Goal: Check status: Check status

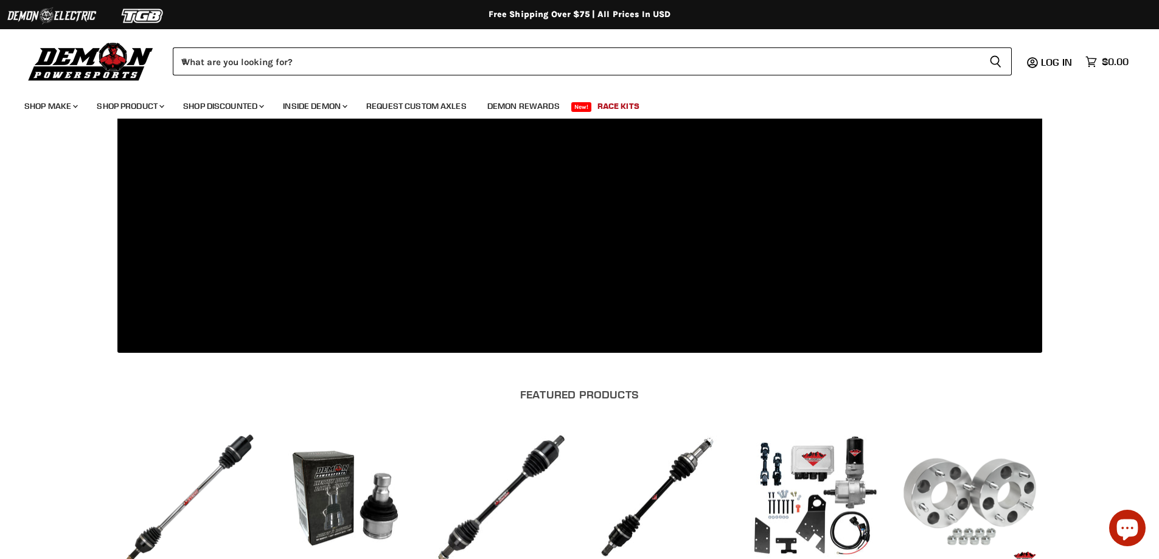
scroll to position [965, 0]
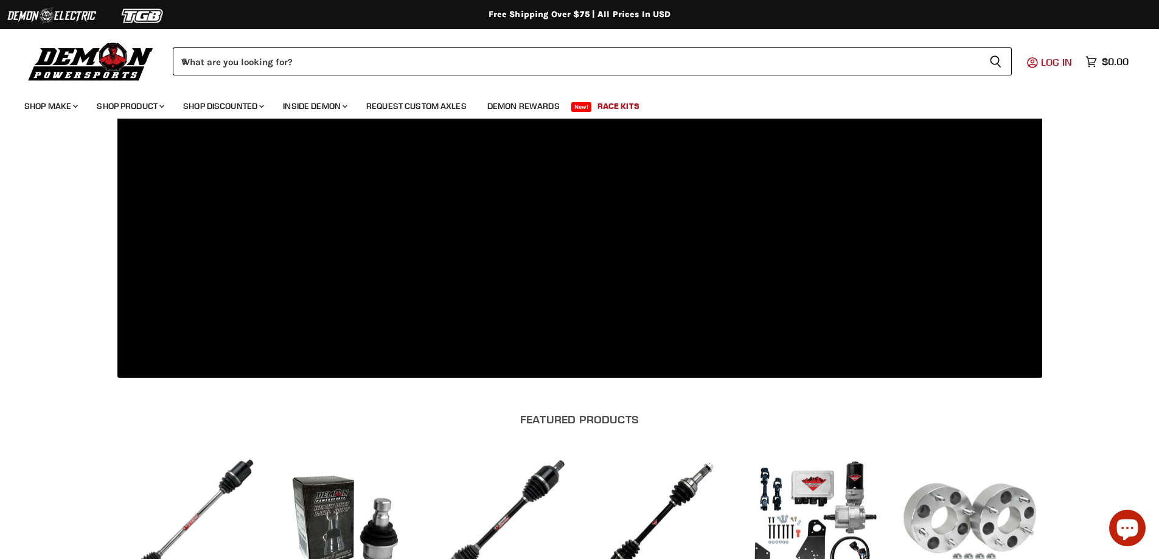
click at [1050, 66] on span "Log in" at bounding box center [1056, 62] width 31 height 12
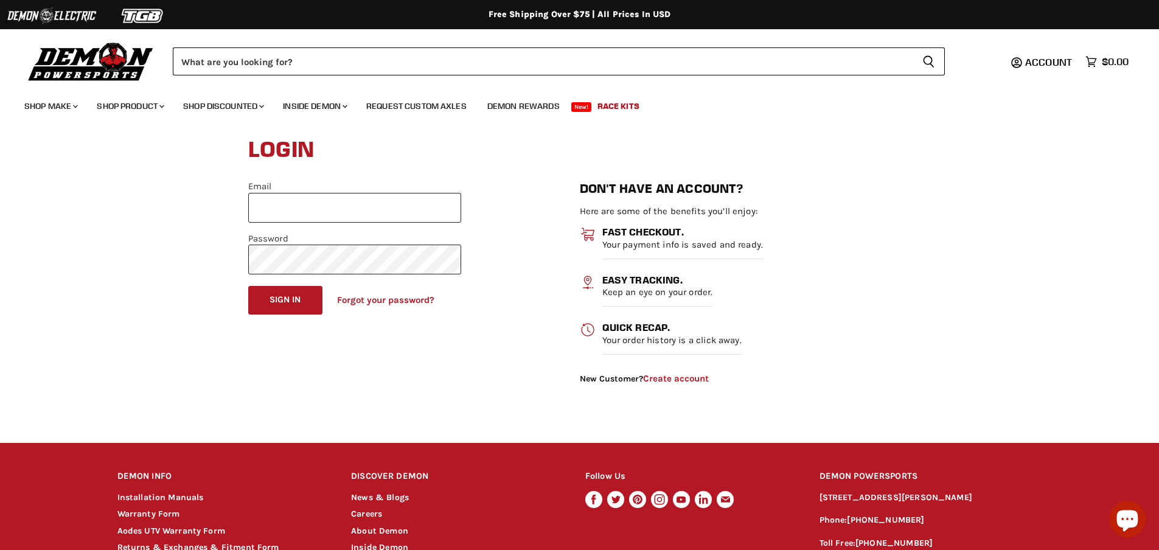
click at [354, 212] on input "Email" at bounding box center [354, 208] width 213 height 30
type input "**********"
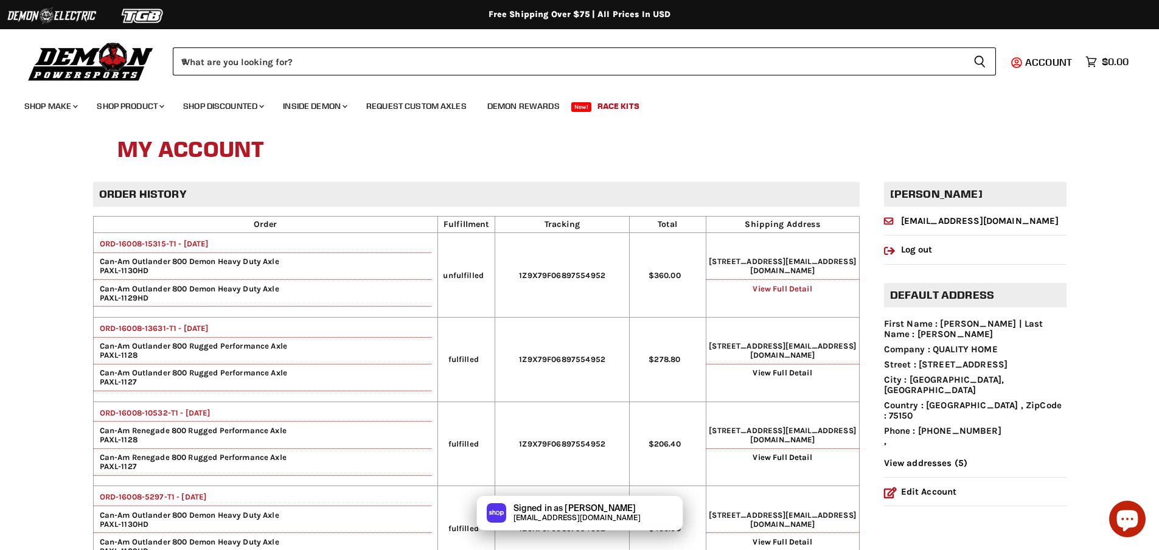
click at [780, 293] on link "View Full Detail" at bounding box center [782, 288] width 59 height 9
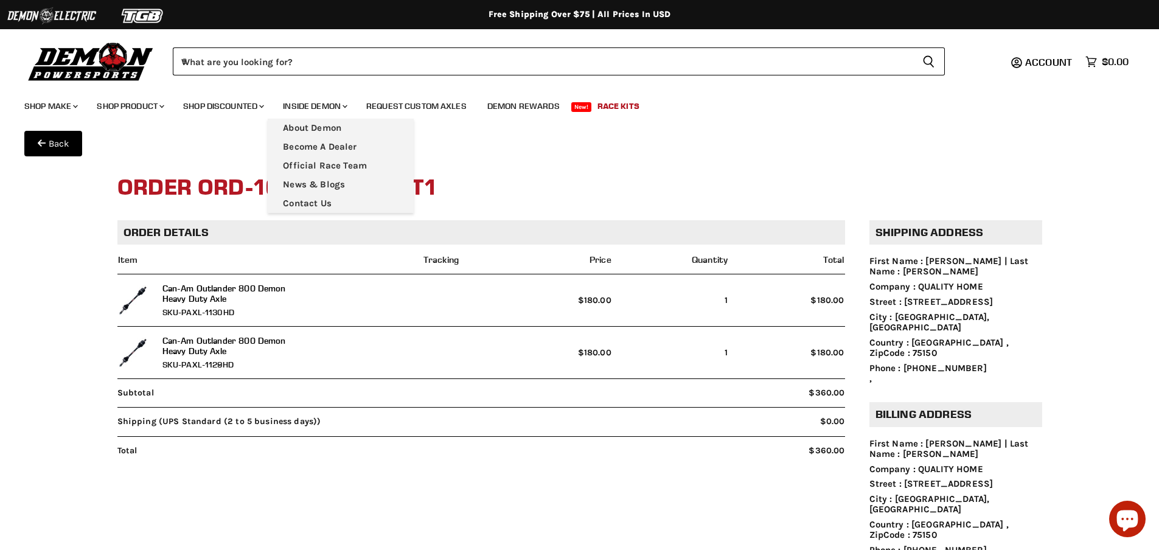
click at [557, 152] on main "Back Order ORD-16008-15315-T1 Order details Item Tracking Price Quantity Total …" at bounding box center [579, 378] width 1159 height 518
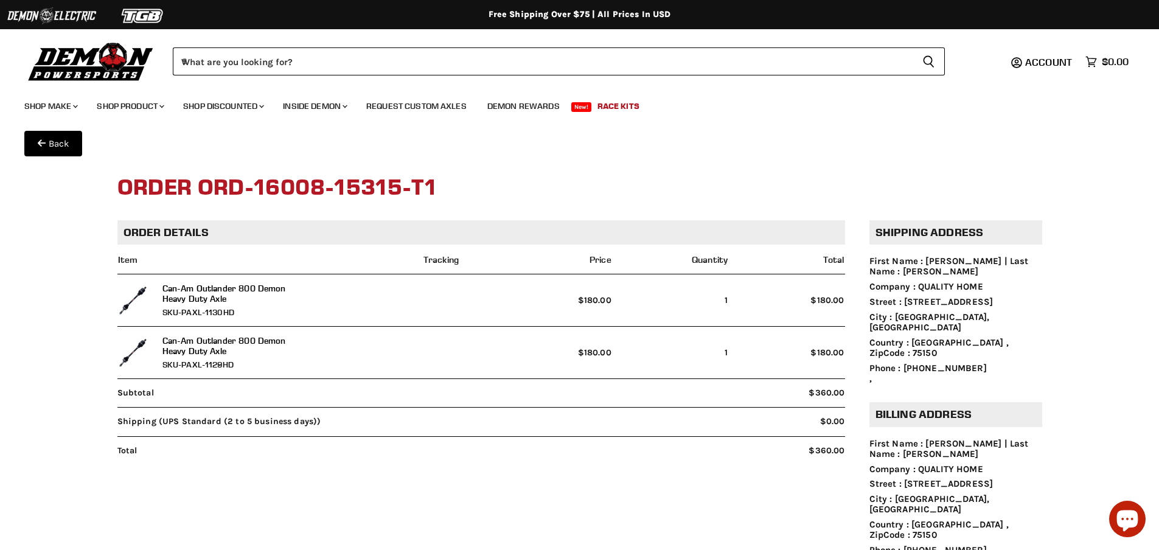
drag, startPoint x: 453, startPoint y: 188, endPoint x: 258, endPoint y: 182, distance: 194.8
click at [258, 182] on h1 "Order ORD-16008-15315-T1" at bounding box center [579, 188] width 925 height 39
copy h1 "16008-15315-T1"
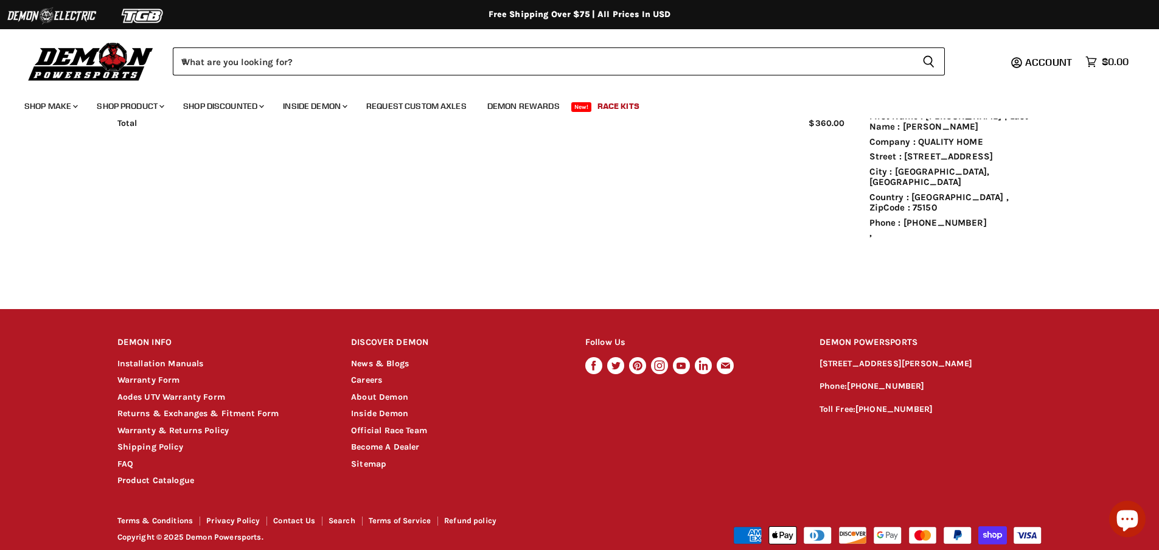
scroll to position [330, 0]
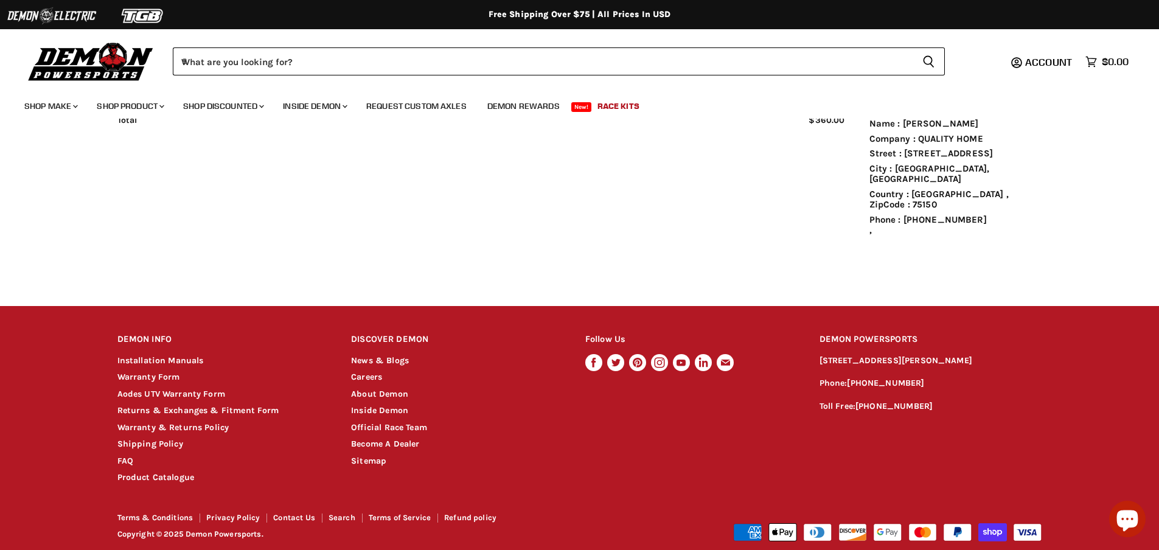
click at [1133, 525] on icon "Chat window" at bounding box center [1127, 521] width 21 height 21
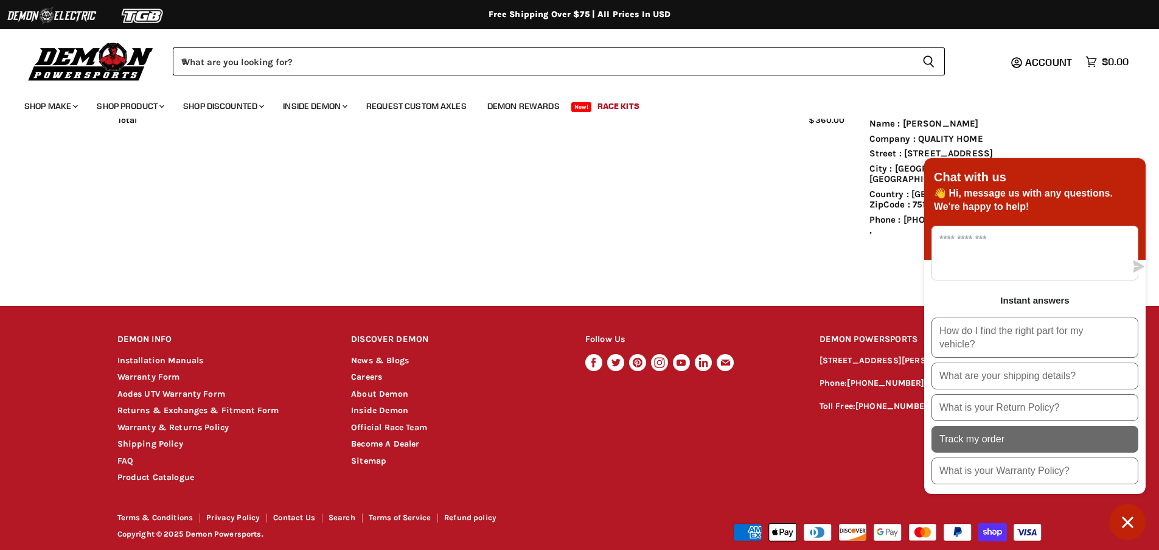
click at [1011, 441] on button "Track my order" at bounding box center [1035, 439] width 207 height 27
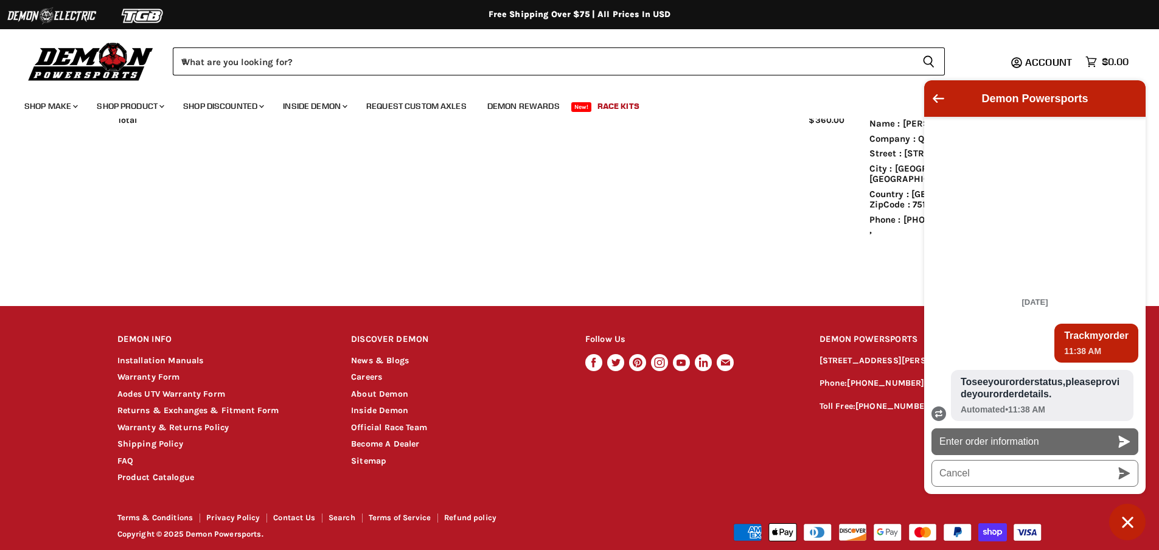
click at [971, 444] on button "Enter order information" at bounding box center [1035, 441] width 207 height 27
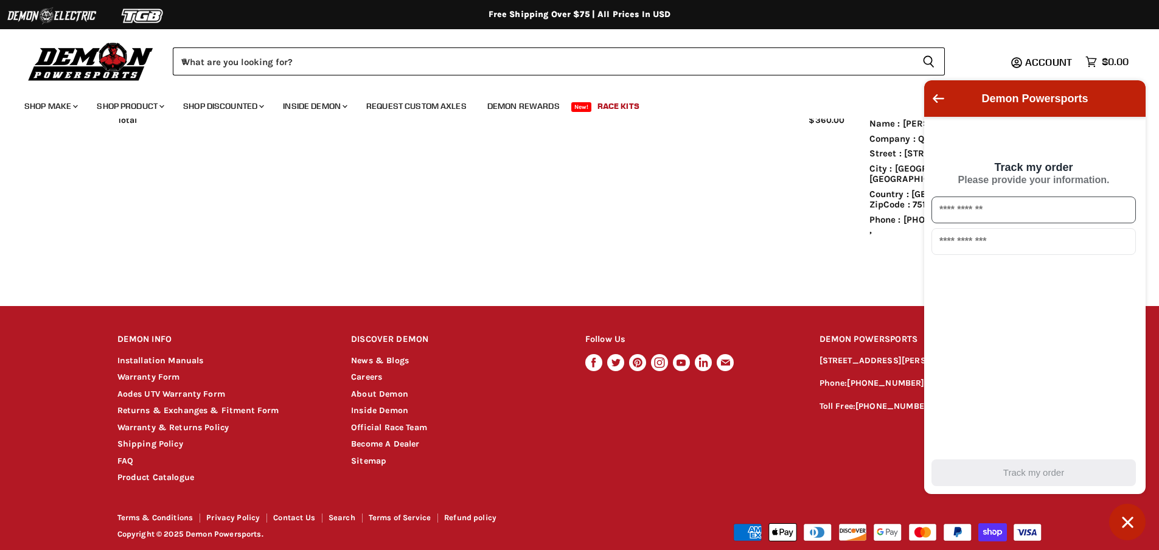
click at [985, 211] on input "text" at bounding box center [1034, 210] width 204 height 27
paste input "**********"
type input "**********"
click at [992, 248] on input "email" at bounding box center [1034, 241] width 204 height 27
click at [990, 247] on input "email" at bounding box center [1034, 241] width 204 height 27
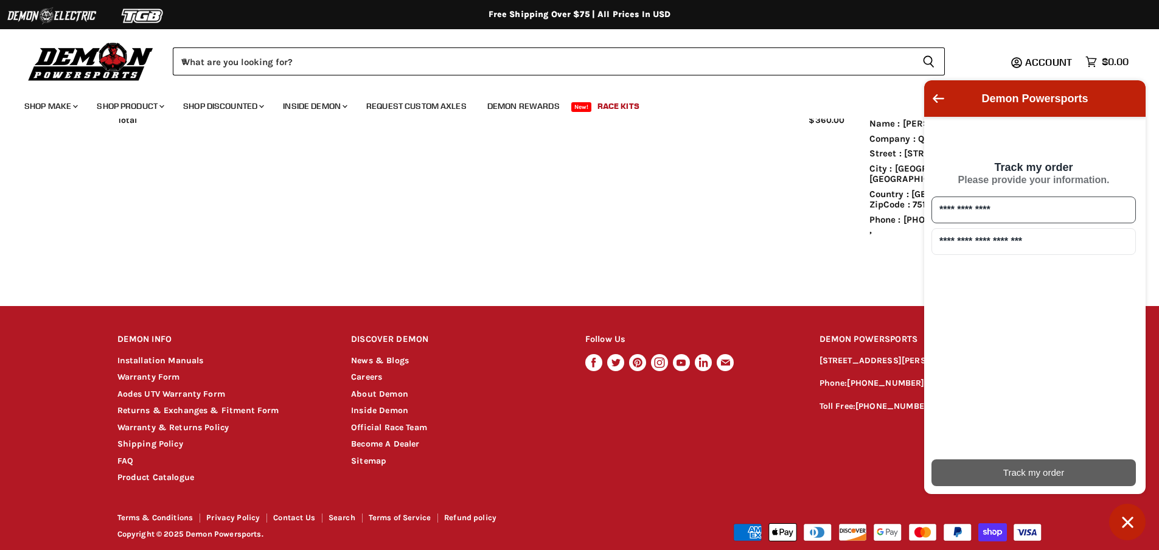
type input "**********"
click at [1042, 467] on div "Track my order" at bounding box center [1034, 472] width 190 height 13
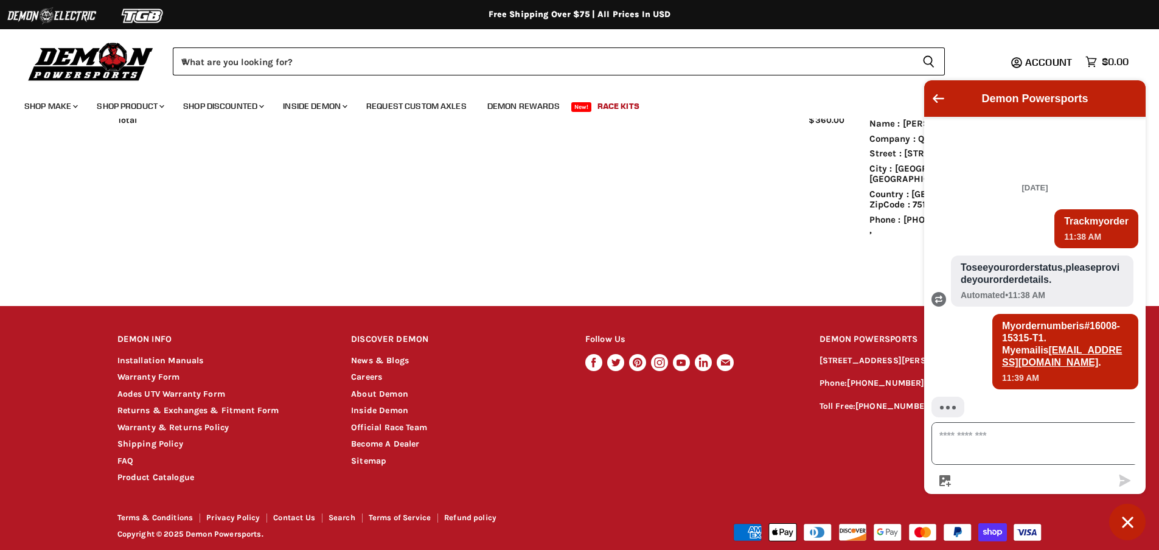
click at [979, 441] on textarea "Message us" at bounding box center [1042, 443] width 220 height 41
click at [969, 447] on textarea "Message us" at bounding box center [1042, 443] width 220 height 41
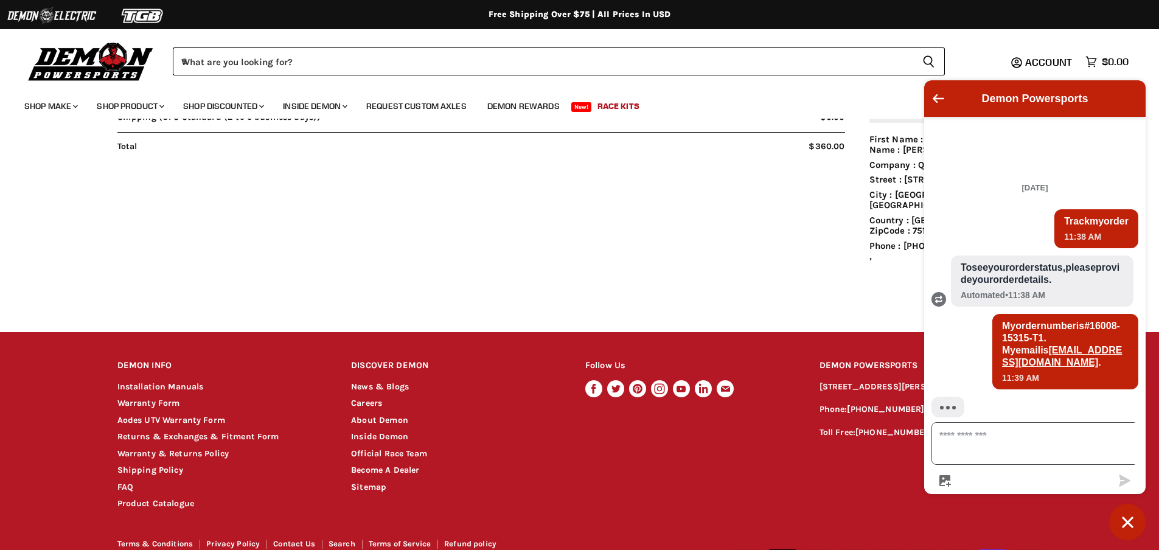
scroll to position [183, 0]
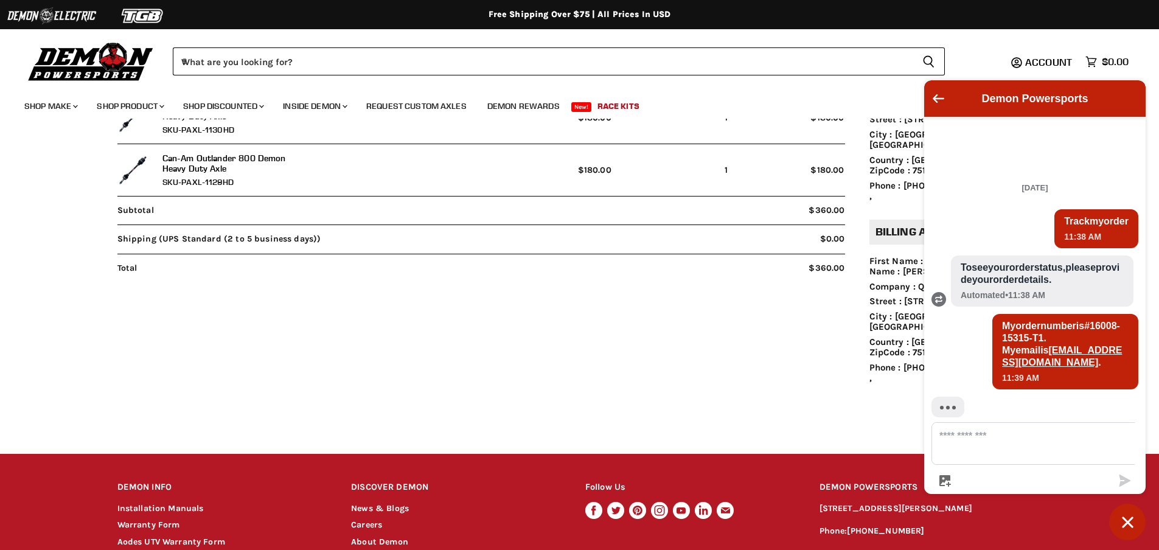
click at [759, 295] on article "Order details Item Tracking Price Quantity Total Can-Am Outlander 800 Demon Hea…" at bounding box center [580, 217] width 974 height 358
click at [1063, 93] on h2 "Demon Powersports" at bounding box center [1035, 99] width 173 height 12
drag, startPoint x: 1030, startPoint y: 103, endPoint x: 959, endPoint y: 103, distance: 71.8
click at [1028, 103] on h2 "Demon Powersports" at bounding box center [1035, 99] width 173 height 12
click at [939, 103] on icon "Go back to the main screen" at bounding box center [939, 98] width 12 height 9
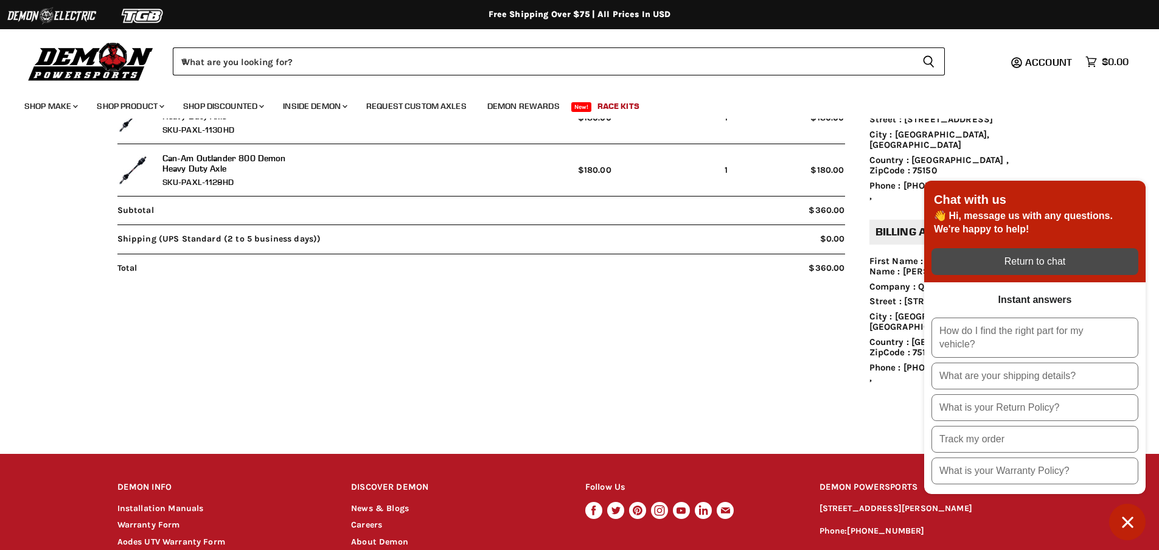
click at [1077, 262] on div "Return to chat" at bounding box center [1035, 261] width 192 height 13
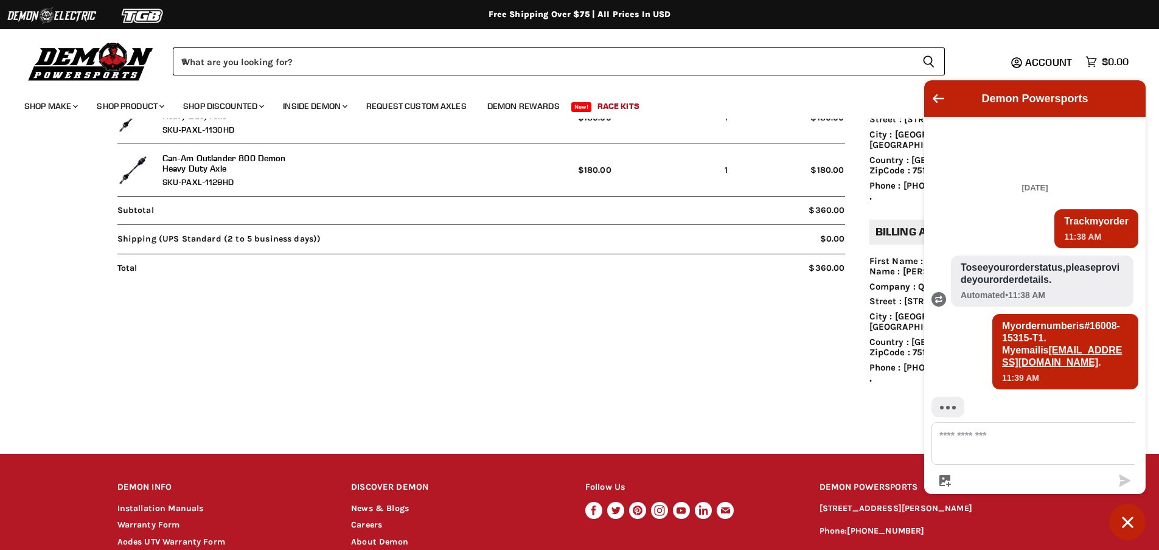
click at [756, 410] on main "Back Order ORD-16008-15315-T1 Order details Item Tracking Price Quantity Total …" at bounding box center [579, 195] width 1159 height 518
click at [966, 449] on textarea "Message us" at bounding box center [1042, 443] width 220 height 41
type textarea "**********"
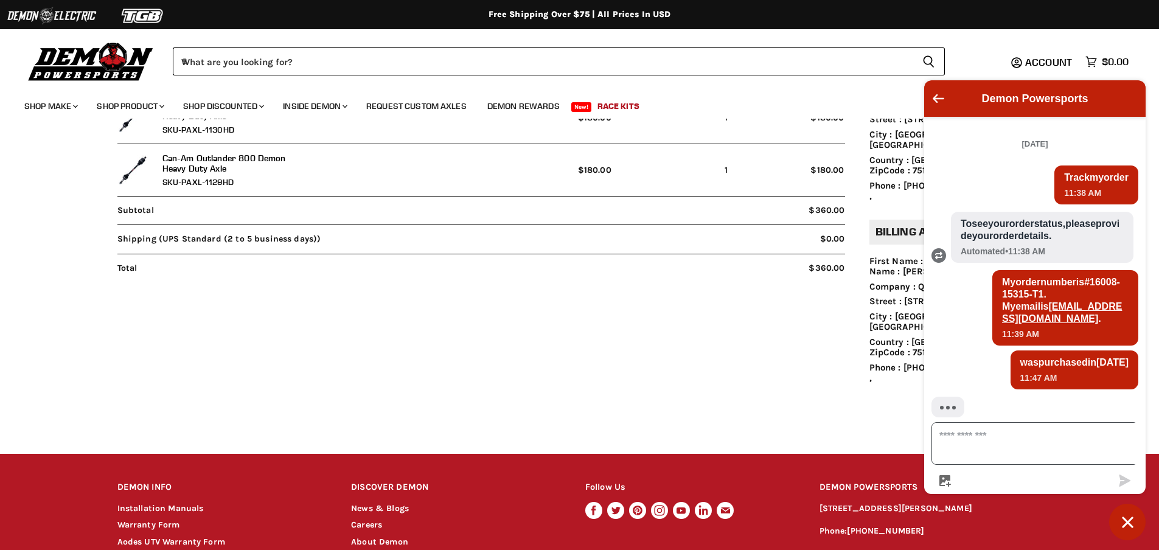
scroll to position [124, 0]
